Goal: Find specific page/section: Find specific page/section

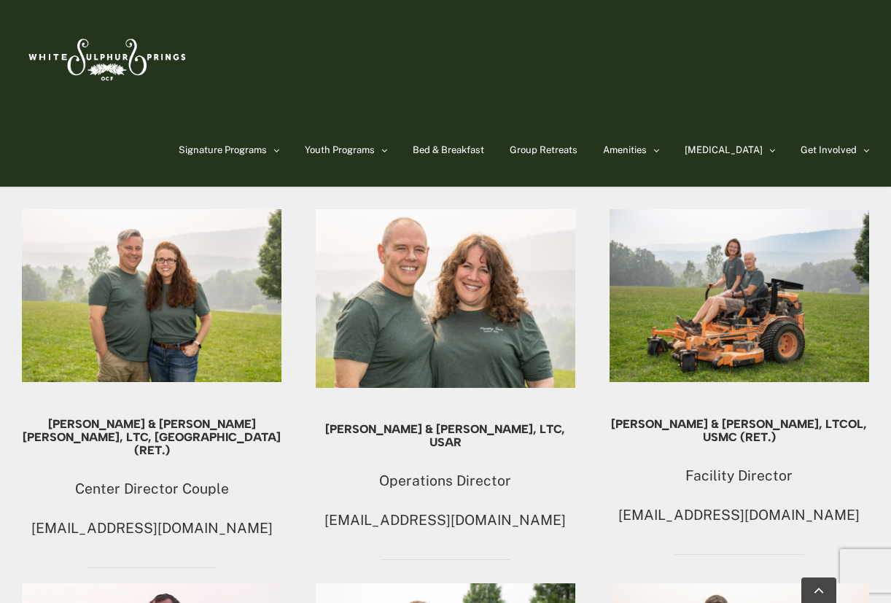
scroll to position [795, 0]
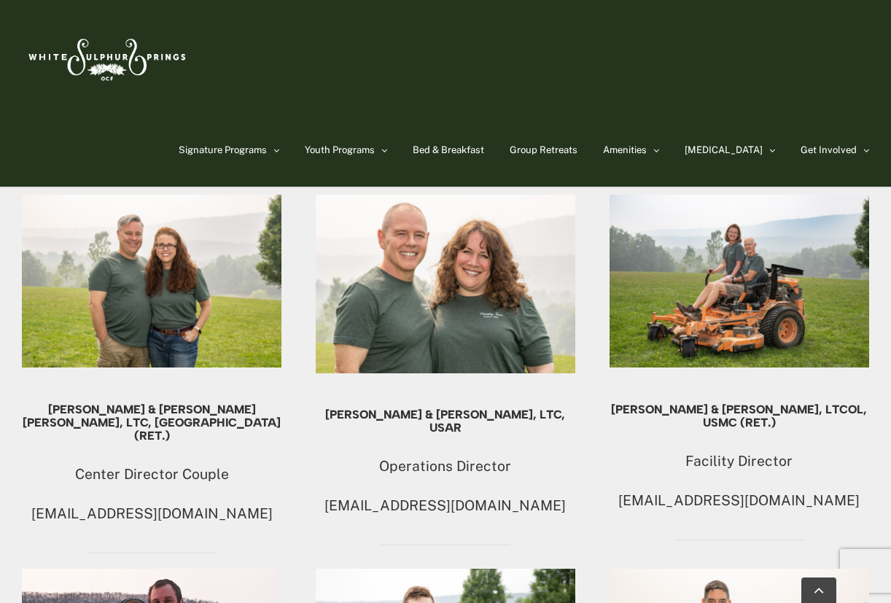
click at [476, 408] on h5 "[PERSON_NAME] & [PERSON_NAME], LTC, USAR" at bounding box center [446, 421] width 260 height 26
click at [476, 274] on img at bounding box center [446, 284] width 260 height 179
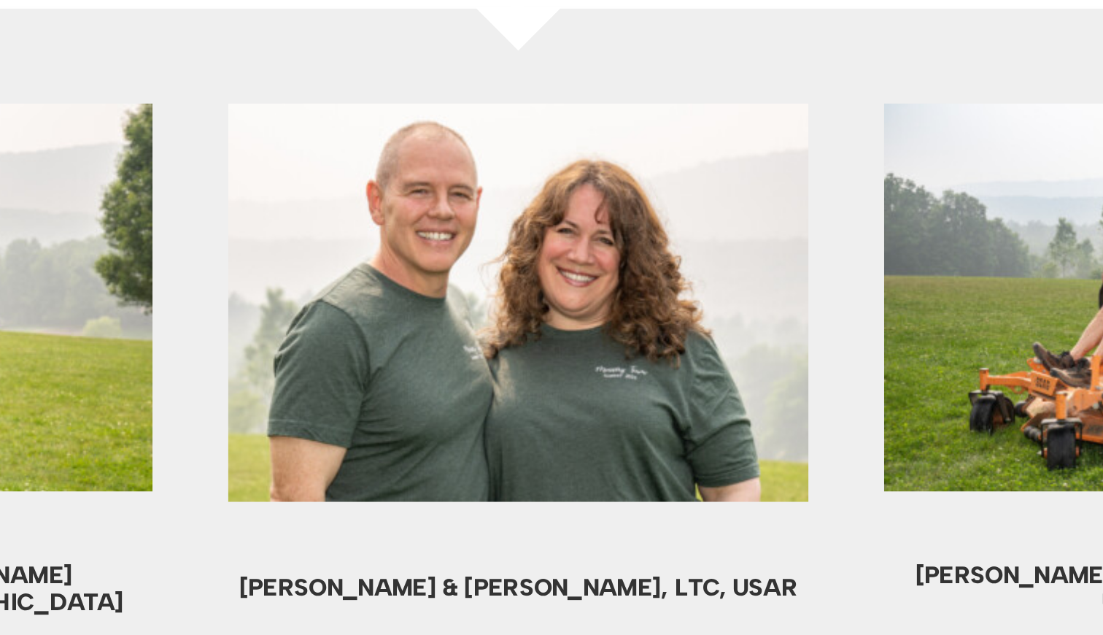
scroll to position [925, 0]
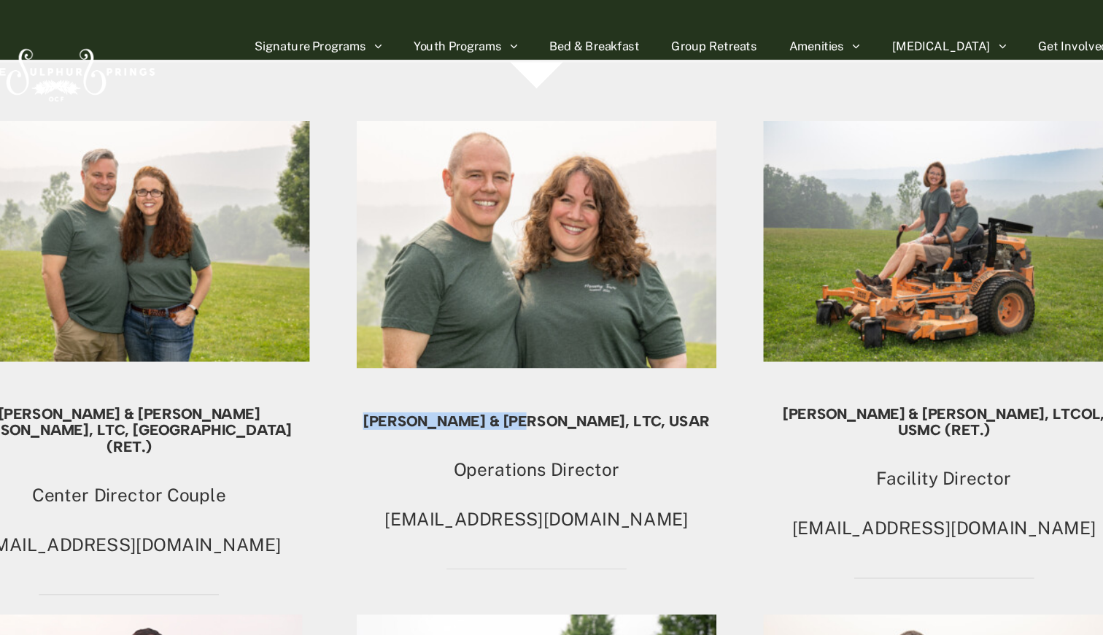
drag, startPoint x: 459, startPoint y: 327, endPoint x: 326, endPoint y: 327, distance: 133.5
click at [408, 328] on h5 "[PERSON_NAME] & [PERSON_NAME], LTC, USAR" at bounding box center [551, 334] width 287 height 13
copy h5 "[PERSON_NAME] & [PERSON_NAME],"
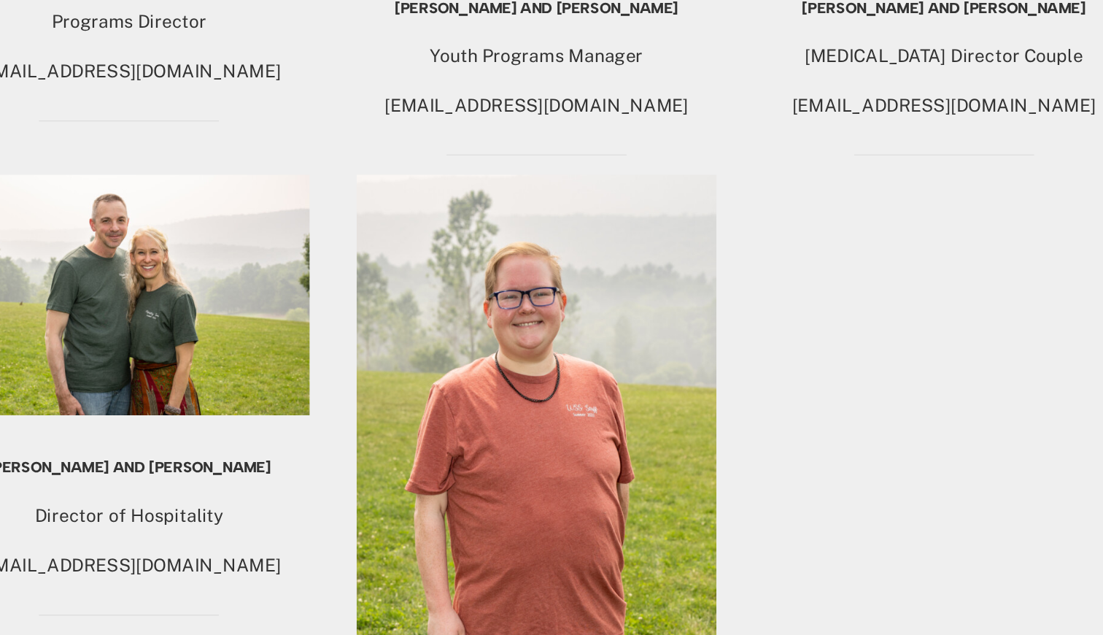
scroll to position [1590, 0]
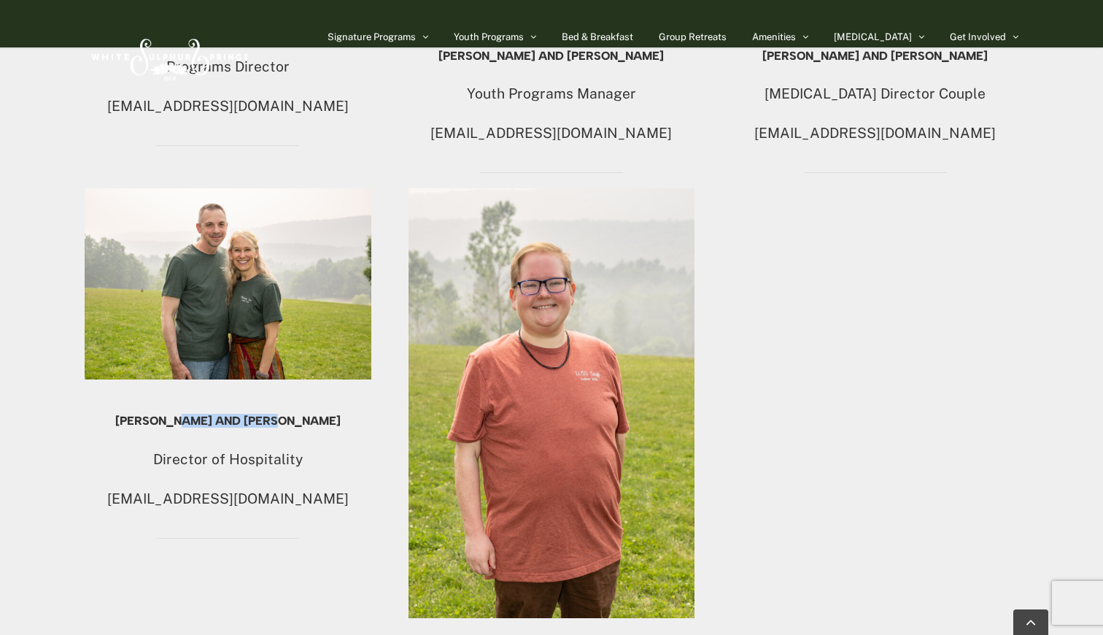
drag, startPoint x: 319, startPoint y: 389, endPoint x: 212, endPoint y: 389, distance: 107.9
click at [212, 414] on h5 "[PERSON_NAME] and [PERSON_NAME]" at bounding box center [228, 420] width 287 height 13
drag, startPoint x: 321, startPoint y: 387, endPoint x: 210, endPoint y: 389, distance: 110.9
click at [209, 414] on h5 "[PERSON_NAME] and [PERSON_NAME]" at bounding box center [228, 420] width 287 height 13
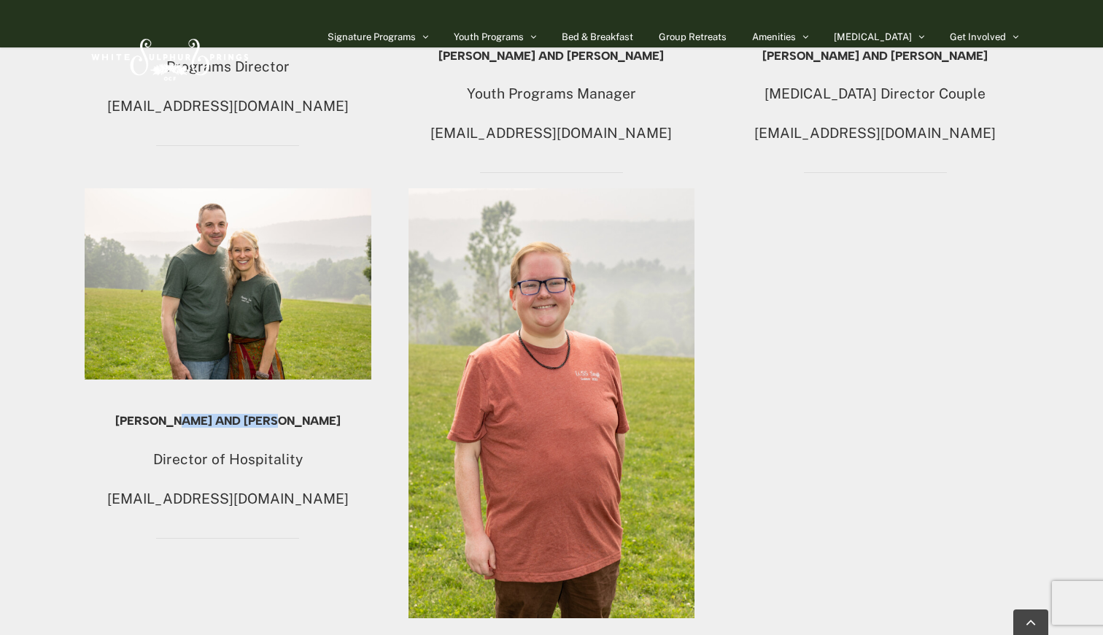
copy h5 "[PERSON_NAME]"
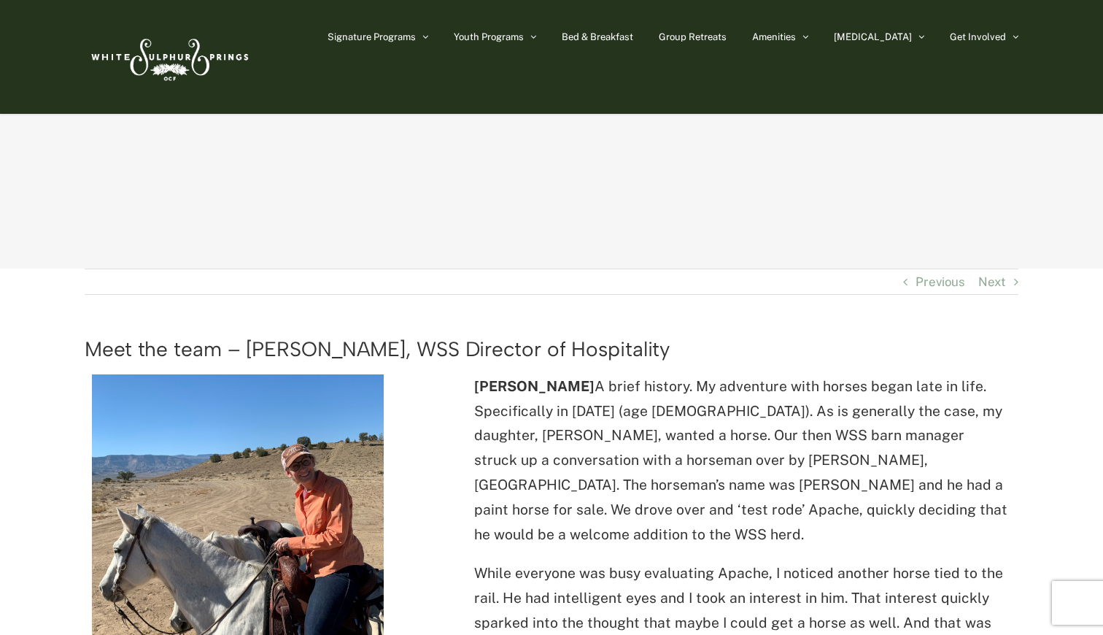
scroll to position [111, 0]
